Goal: Task Accomplishment & Management: Use online tool/utility

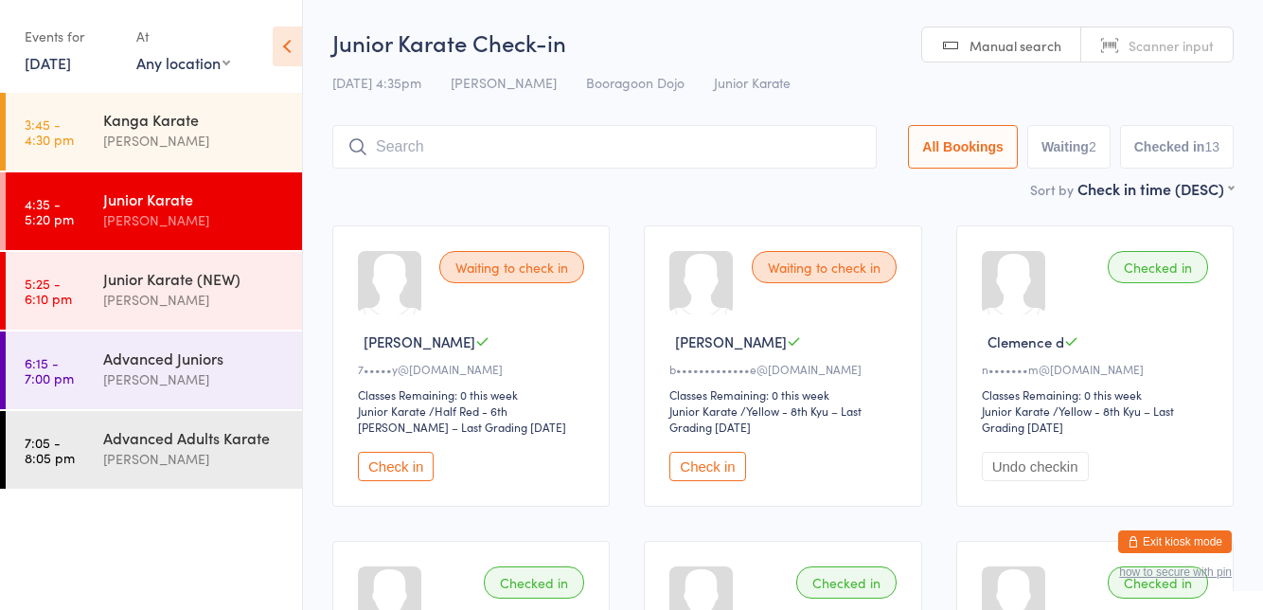
click at [532, 149] on input "search" at bounding box center [604, 147] width 544 height 44
click at [156, 214] on div "[PERSON_NAME]" at bounding box center [194, 220] width 183 height 22
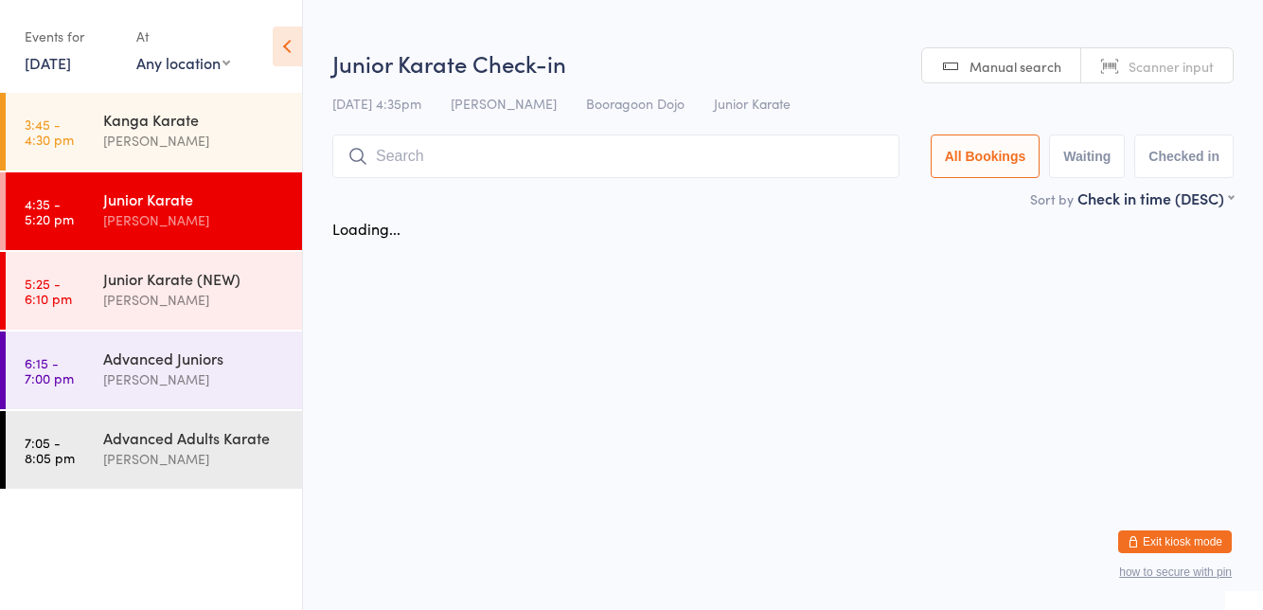
click at [208, 312] on div "Junior Karate (NEW) [PERSON_NAME]" at bounding box center [202, 289] width 199 height 75
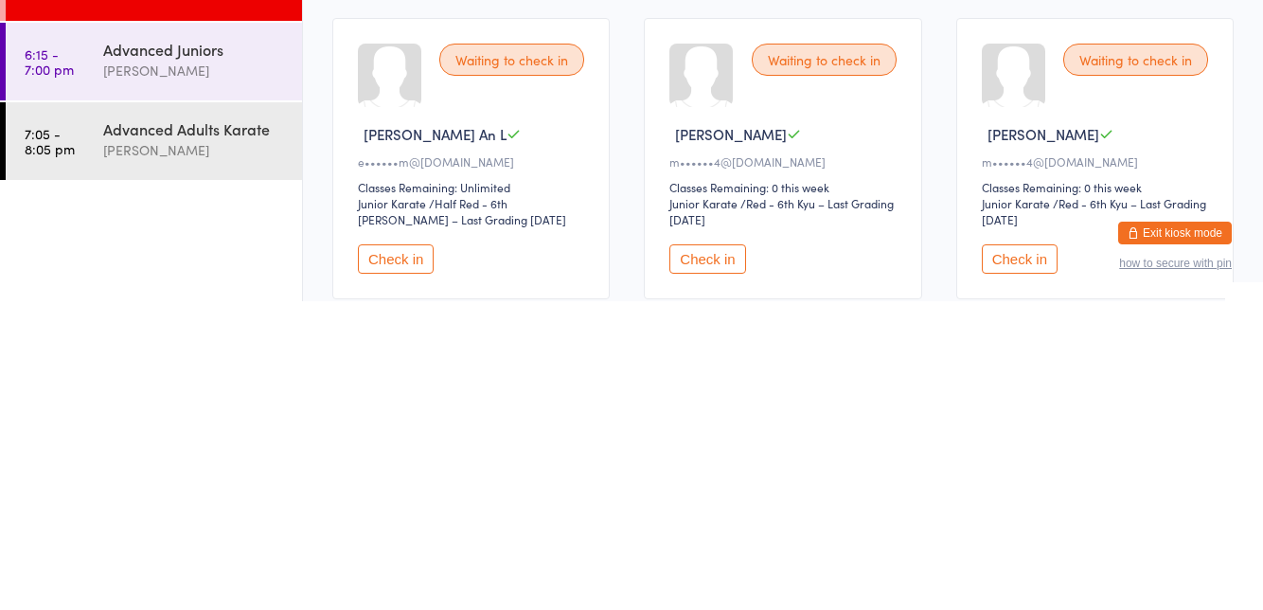
scroll to position [222, 0]
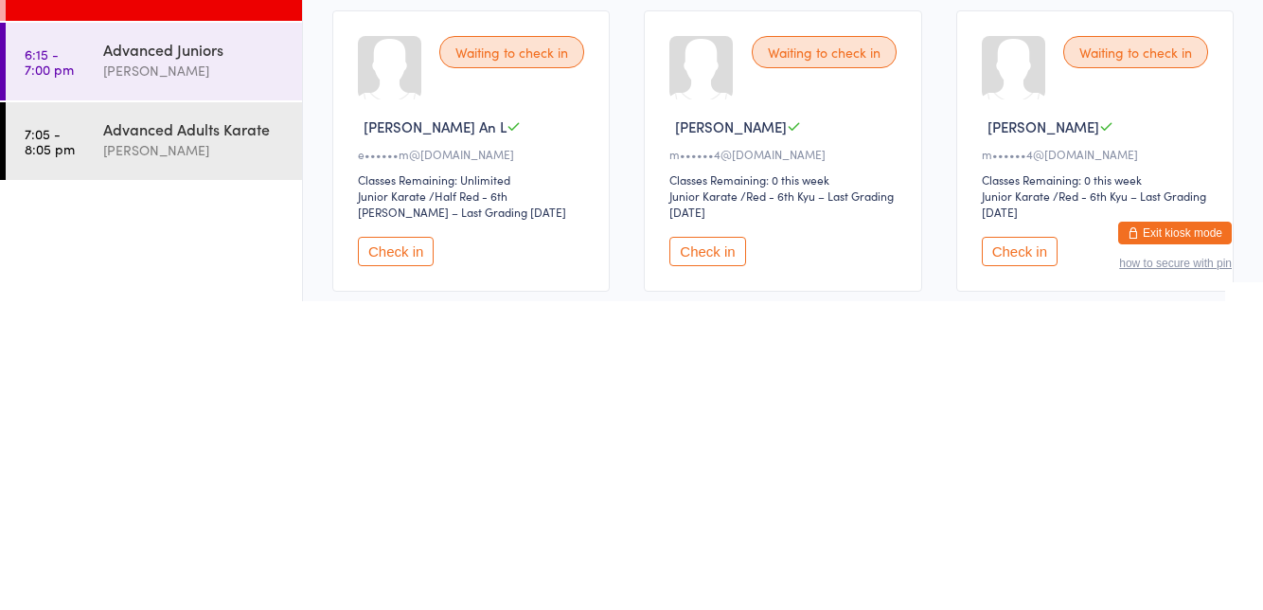
click at [721, 564] on button "Check in" at bounding box center [707, 559] width 76 height 29
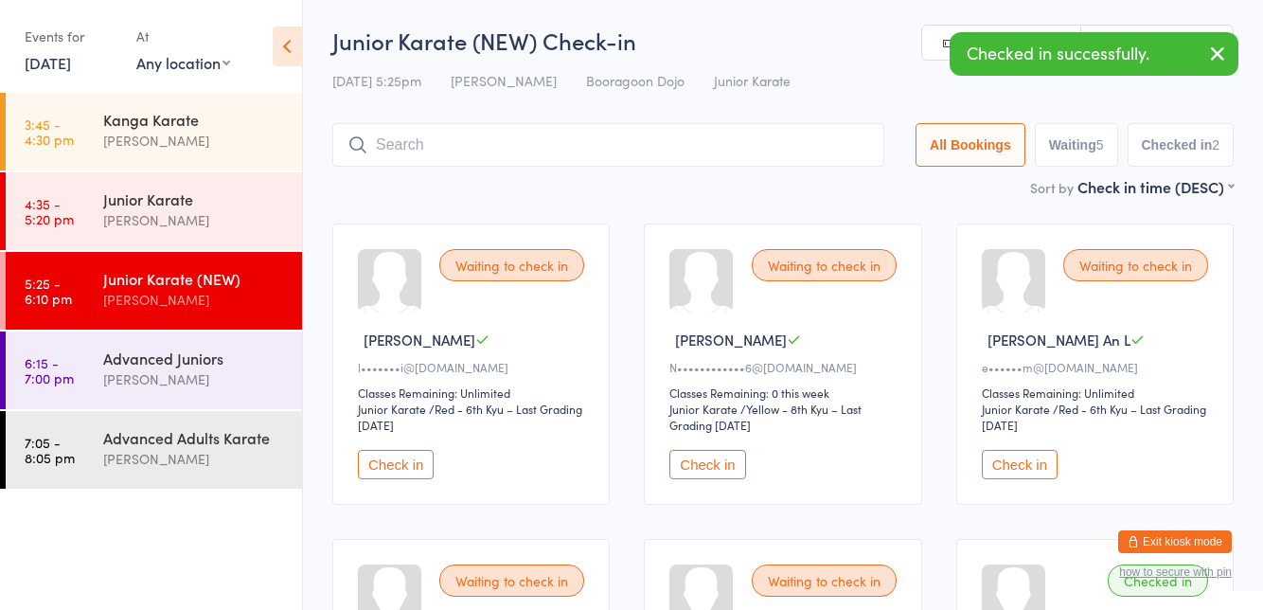
scroll to position [0, 0]
click at [530, 144] on input "search" at bounding box center [608, 147] width 552 height 44
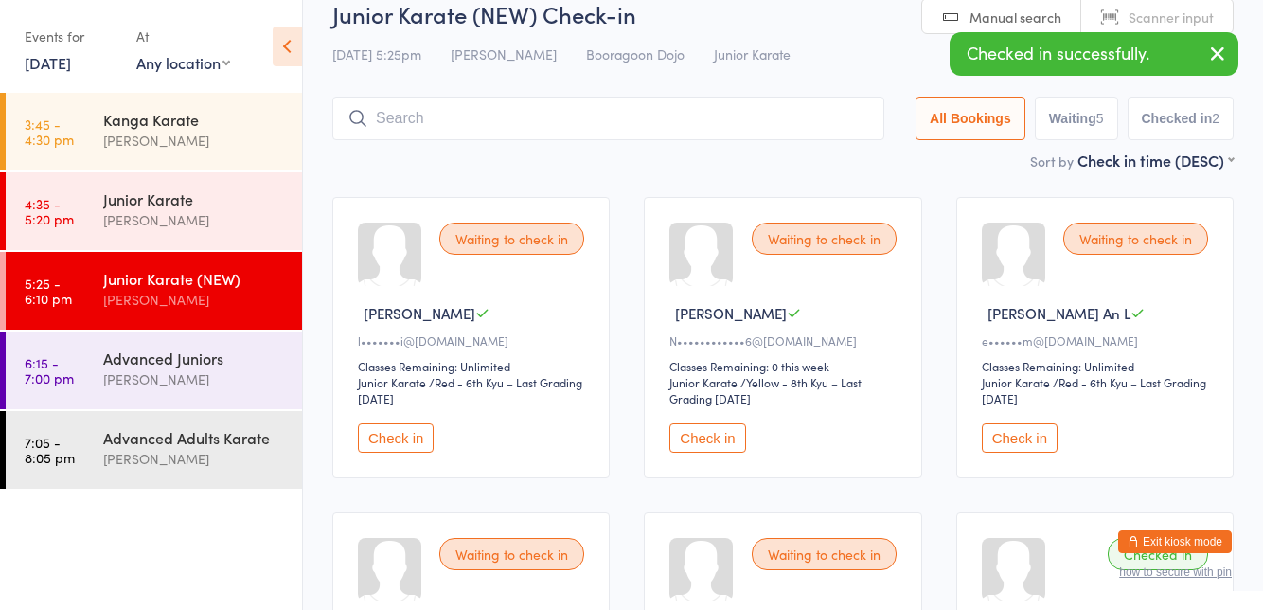
scroll to position [125, 0]
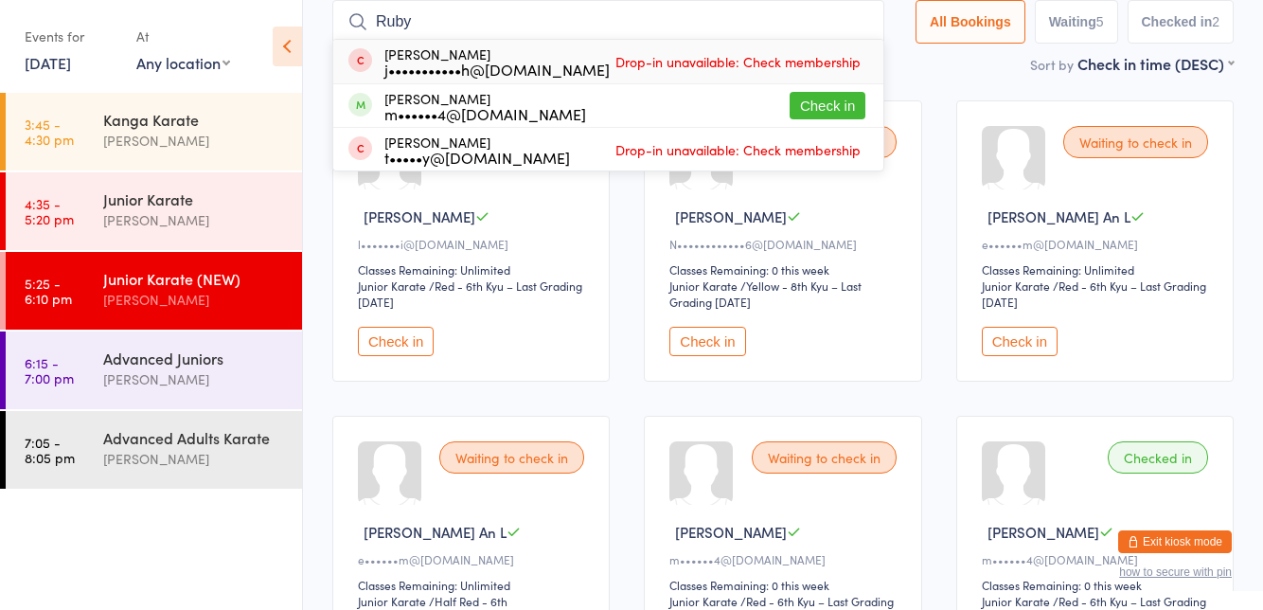
type input "Ruby"
click at [831, 113] on button "Check in" at bounding box center [827, 105] width 76 height 27
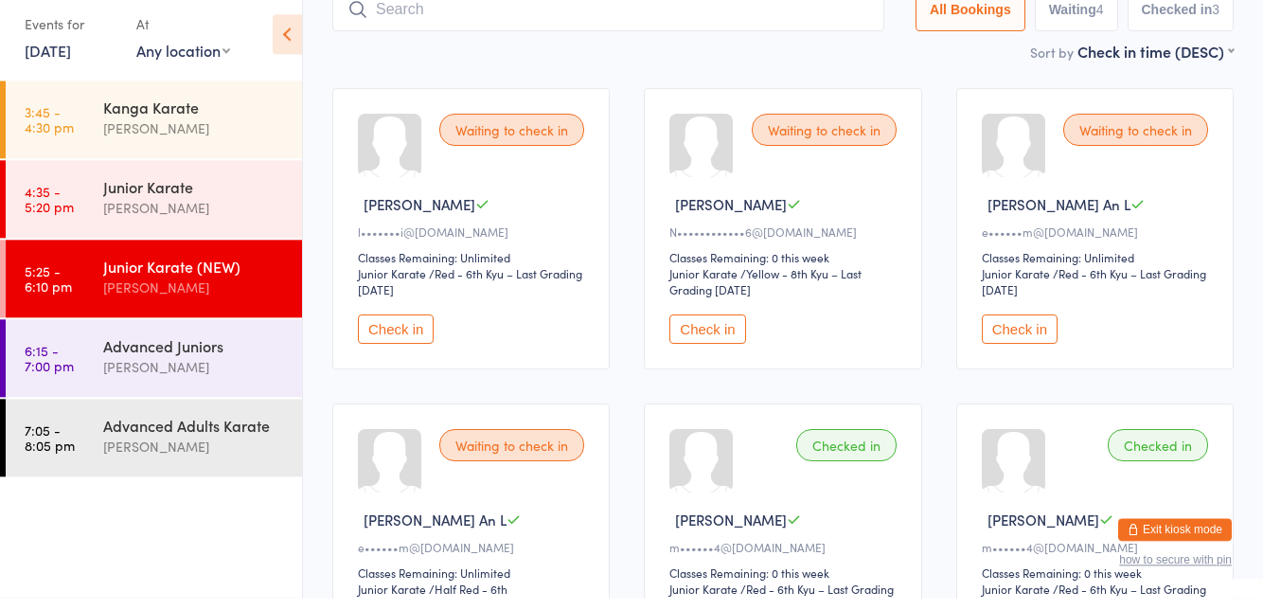
click at [1016, 344] on button "Check in" at bounding box center [1020, 341] width 76 height 29
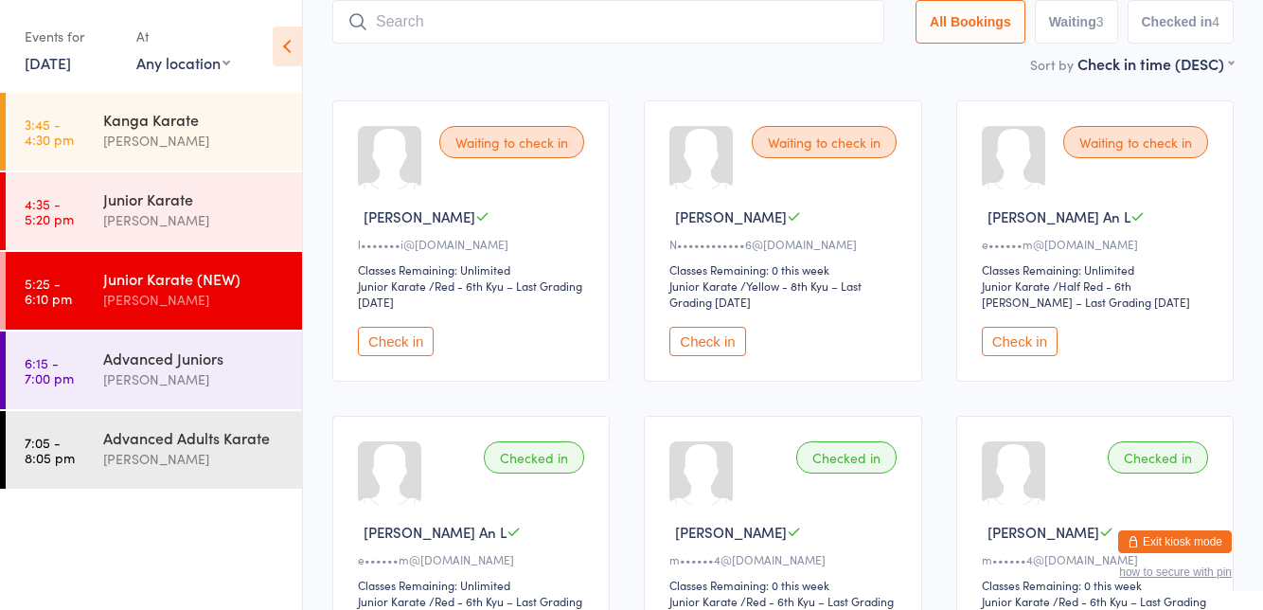
click at [19, 609] on ul "3:45 - 4:30 pm Kanga Karate [PERSON_NAME] 4:35 - 5:20 pm Junior Karate [PERSON_…" at bounding box center [151, 351] width 302 height 517
click at [21, 609] on ul "3:45 - 4:30 pm Kanga Karate [PERSON_NAME] 4:35 - 5:20 pm Junior Karate [PERSON_…" at bounding box center [151, 351] width 302 height 517
click at [924, 356] on div "Waiting to check in [PERSON_NAME] D l•••••••i@[DOMAIN_NAME] Classes Remaining: …" at bounding box center [782, 556] width 935 height 946
click at [1056, 367] on div "Waiting to check in [PERSON_NAME] An L e••••••m@[DOMAIN_NAME] Classes Remaining…" at bounding box center [1094, 240] width 277 height 281
click at [1017, 334] on button "Check in" at bounding box center [1020, 341] width 76 height 29
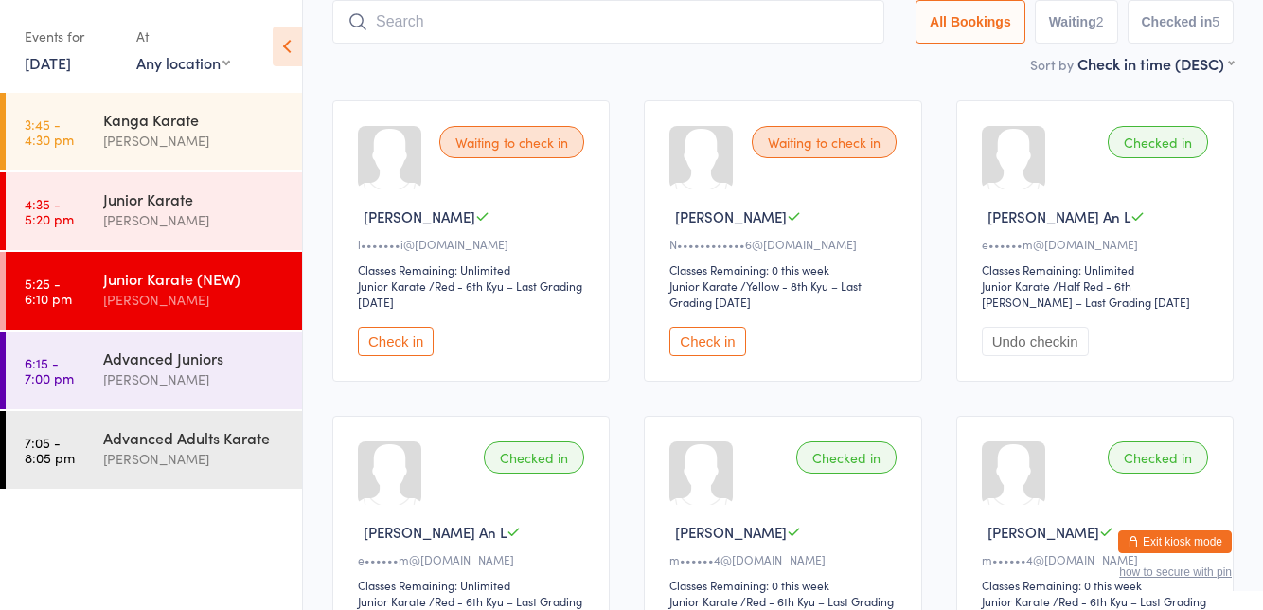
click at [411, 336] on button "Check in" at bounding box center [396, 341] width 76 height 29
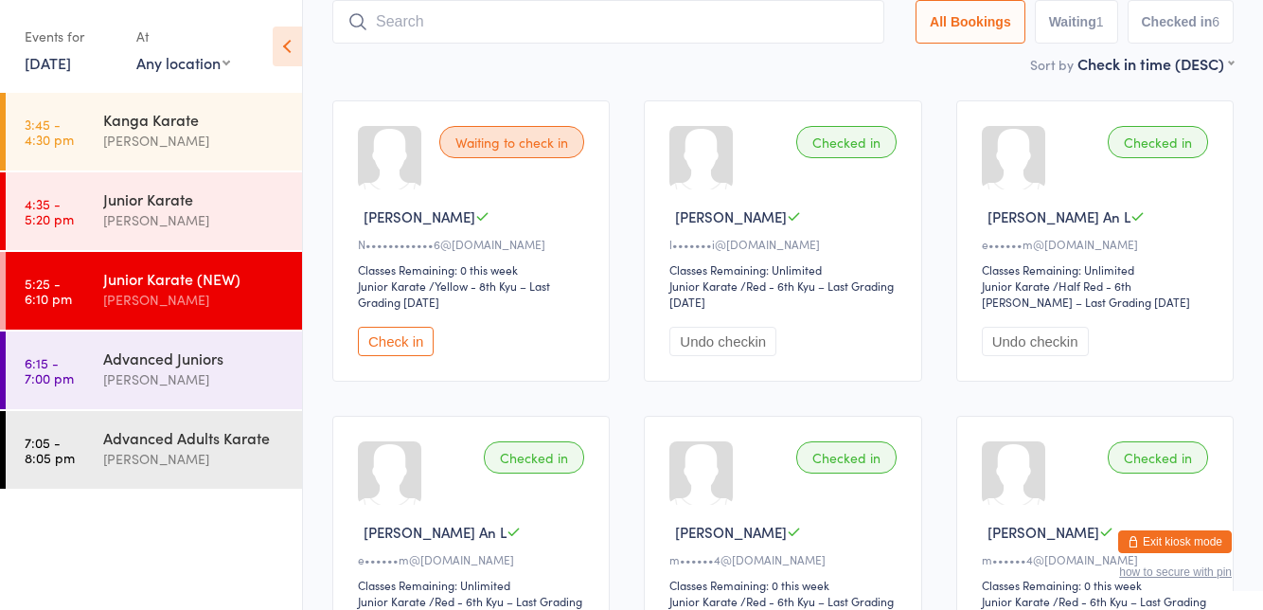
click at [411, 340] on button "Check in" at bounding box center [396, 341] width 76 height 29
